Goal: Navigation & Orientation: Find specific page/section

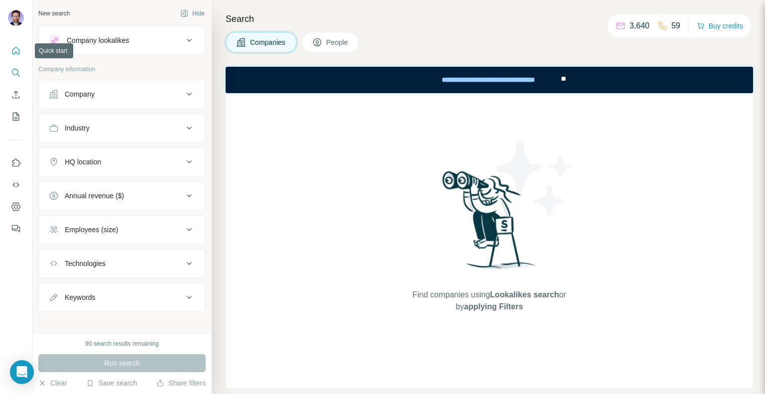
click at [13, 53] on icon "Quick start" at bounding box center [16, 51] width 10 height 10
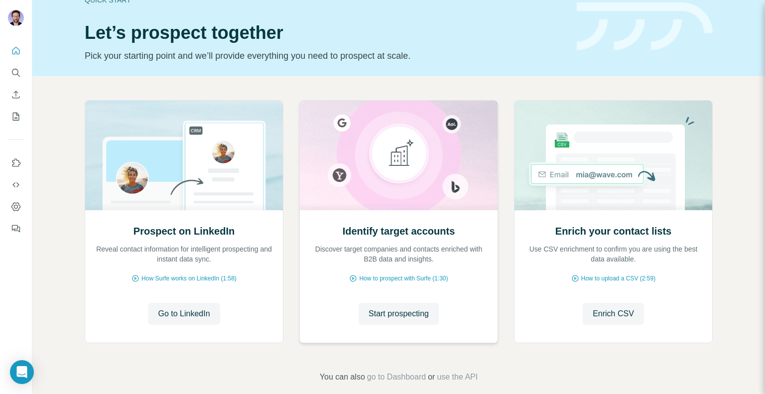
scroll to position [36, 0]
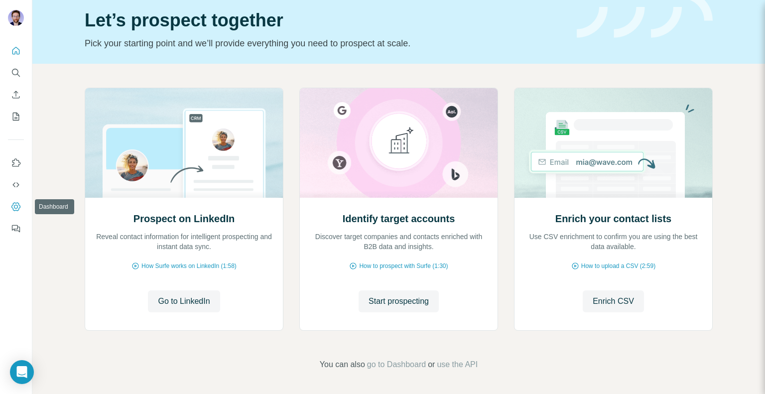
click at [15, 205] on icon "Dashboard" at bounding box center [16, 207] width 4 height 4
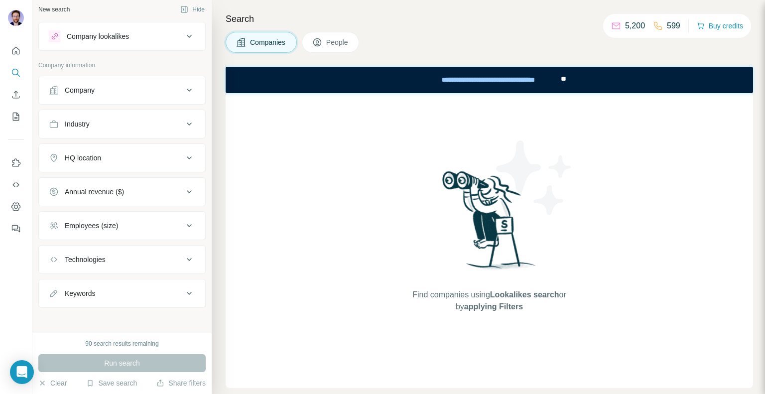
scroll to position [5, 0]
click at [17, 209] on icon "Dashboard" at bounding box center [16, 207] width 10 height 10
